Goal: Information Seeking & Learning: Learn about a topic

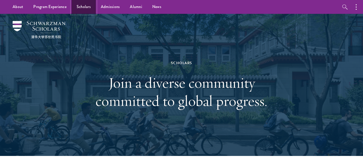
click at [87, 8] on link "Scholars" at bounding box center [84, 7] width 24 height 14
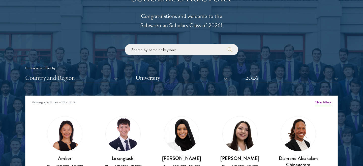
scroll to position [610, 0]
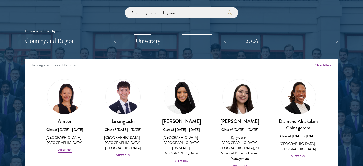
click at [161, 42] on button "University" at bounding box center [181, 41] width 93 height 10
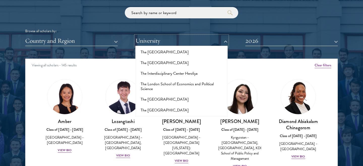
scroll to position [3214, 0]
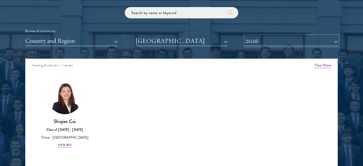
click at [265, 38] on button "2026" at bounding box center [291, 41] width 93 height 10
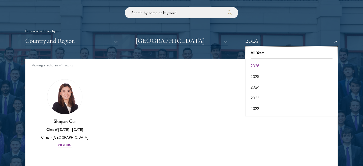
click at [260, 52] on button "All Years" at bounding box center [291, 53] width 89 height 11
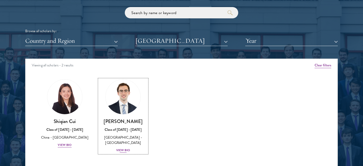
click at [125, 150] on div "View Bio" at bounding box center [123, 150] width 14 height 5
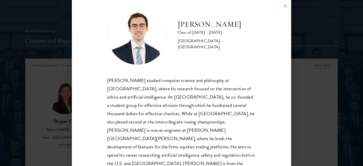
scroll to position [11, 0]
